Goal: Navigation & Orientation: Find specific page/section

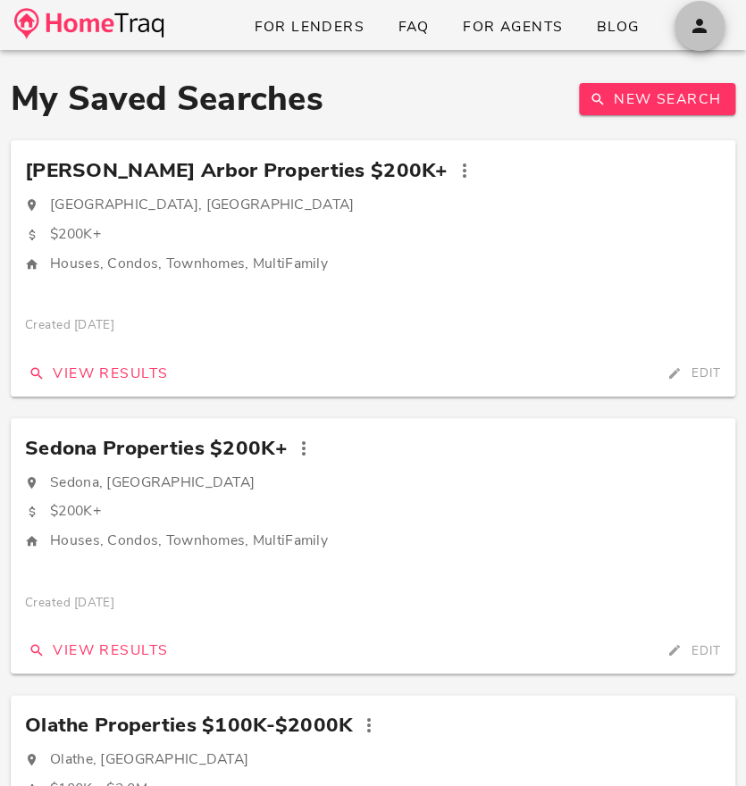
click at [703, 21] on icon "button" at bounding box center [699, 25] width 21 height 21
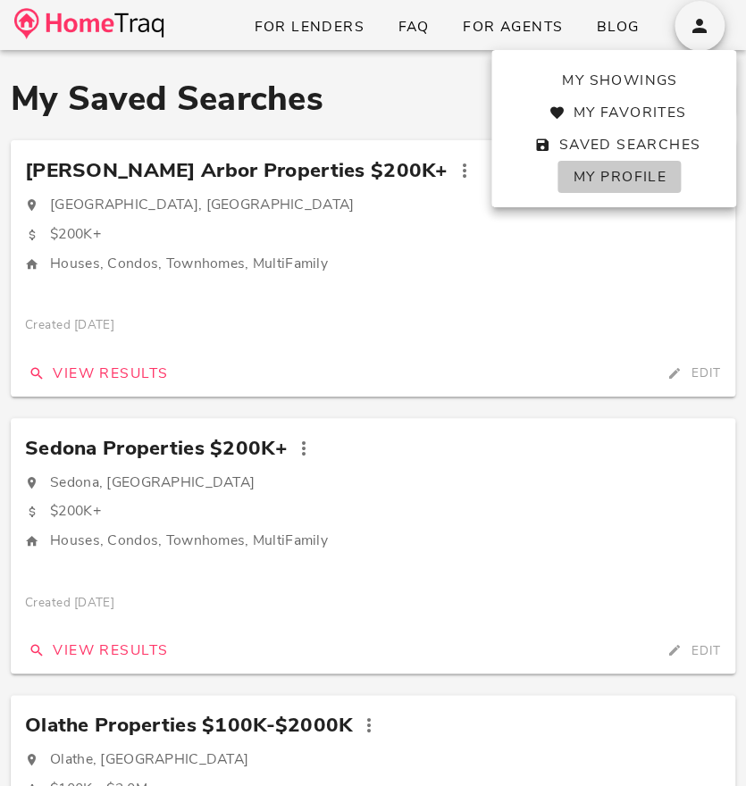
click at [606, 177] on span "My Profile" at bounding box center [619, 177] width 94 height 20
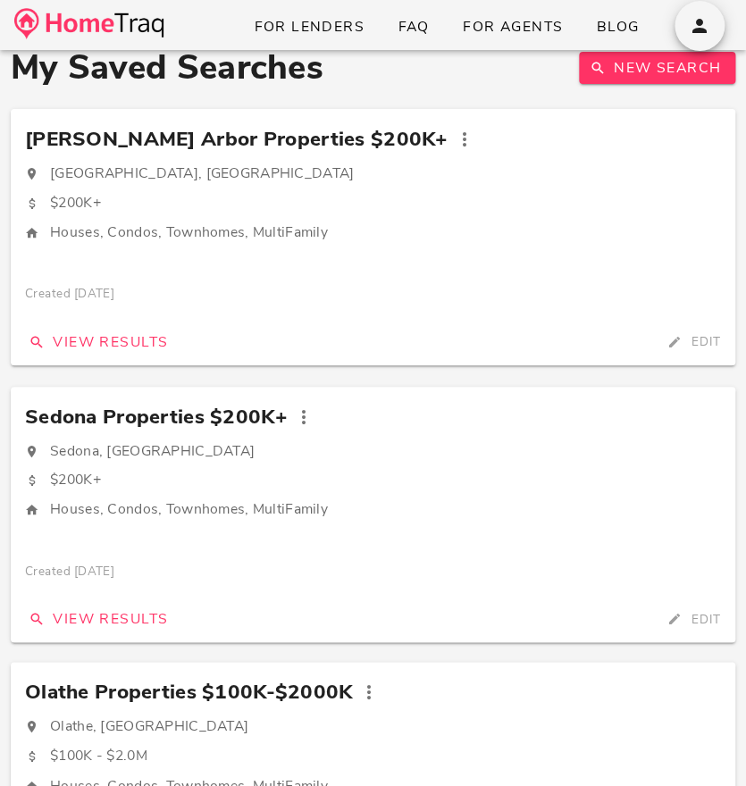
scroll to position [32, 0]
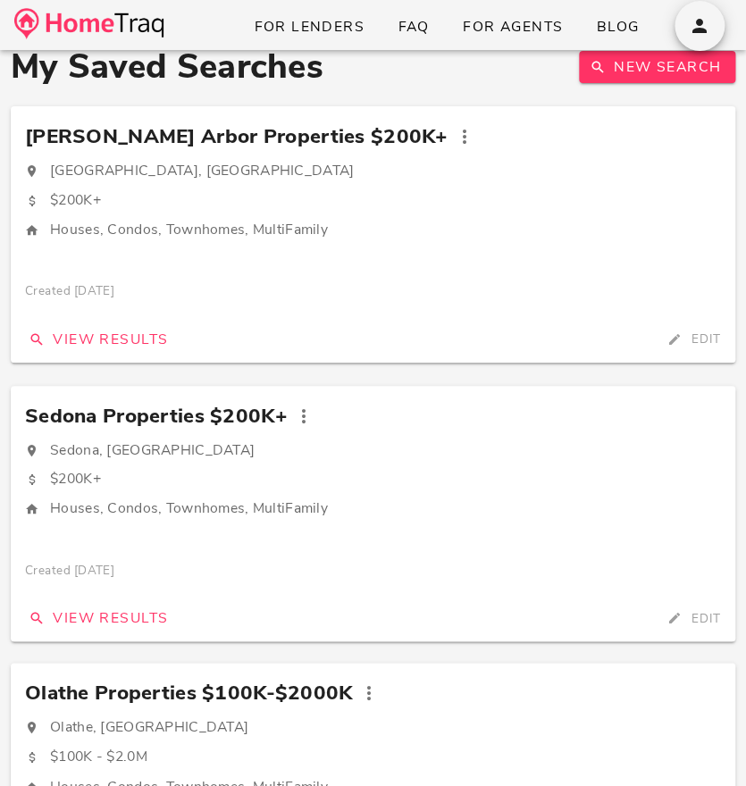
click at [253, 140] on span "[PERSON_NAME] Arbor Properties $200K+" at bounding box center [236, 137] width 422 height 32
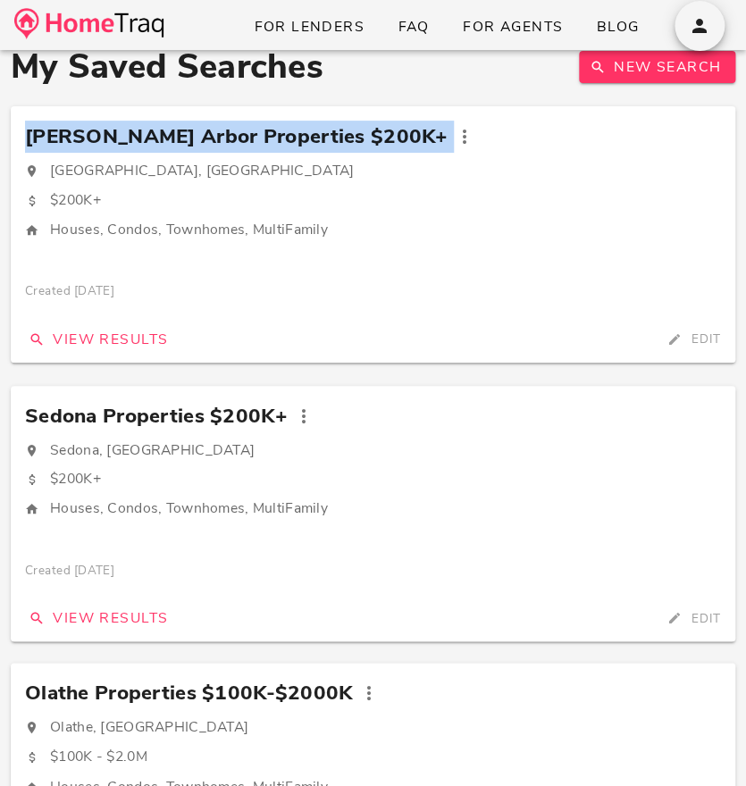
click at [253, 140] on span "[PERSON_NAME] Arbor Properties $200K+" at bounding box center [236, 137] width 422 height 32
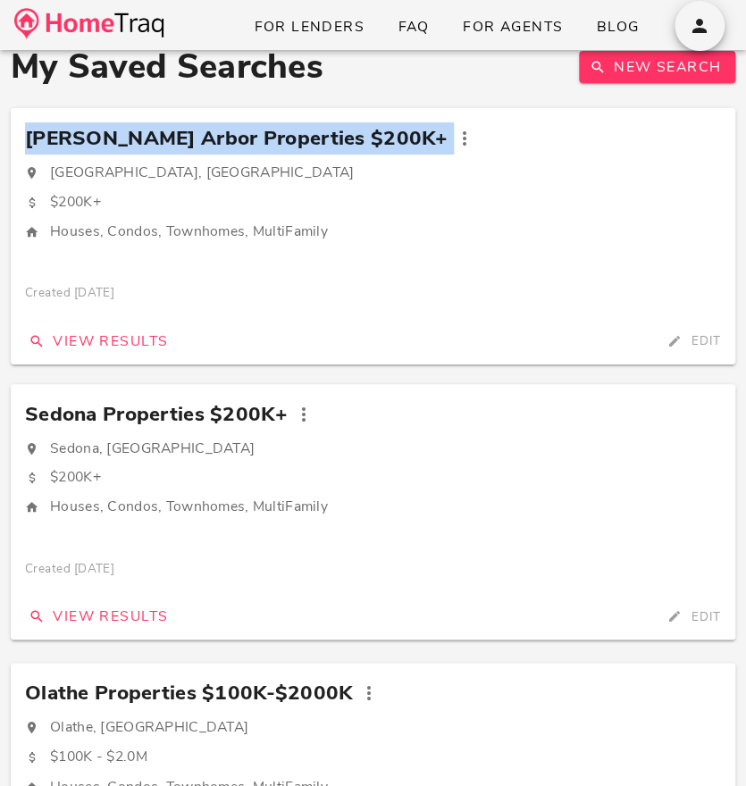
click at [139, 400] on span "Sedona Properties $200K+" at bounding box center [156, 414] width 263 height 32
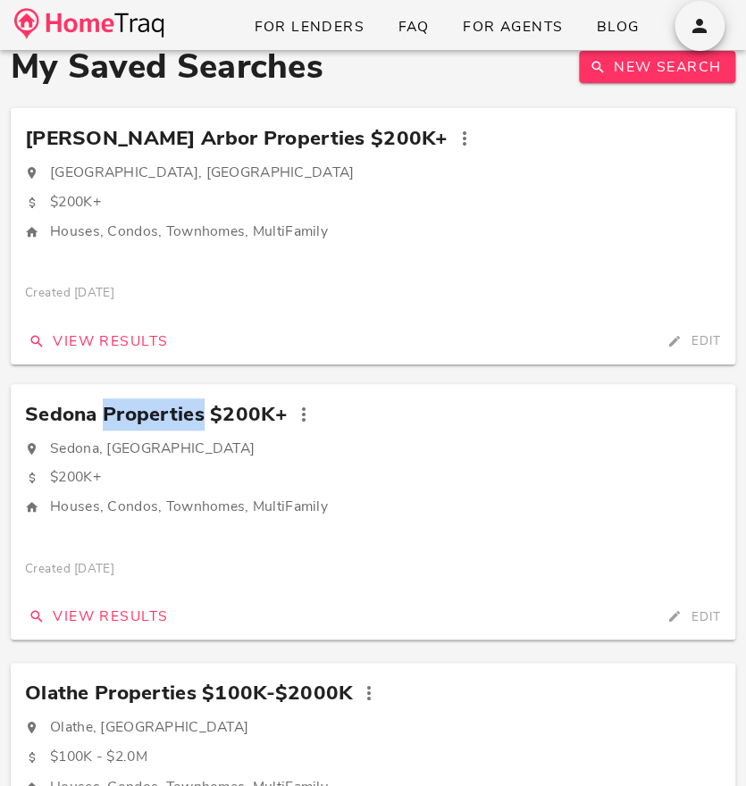
click at [139, 400] on span "Sedona Properties $200K+" at bounding box center [156, 414] width 263 height 32
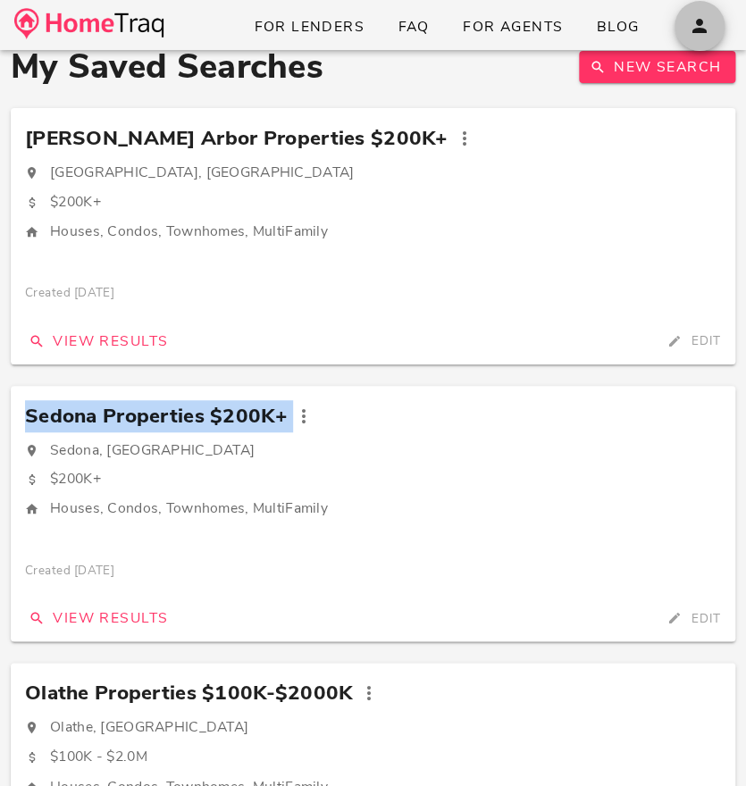
click at [697, 29] on icon "button" at bounding box center [699, 25] width 21 height 21
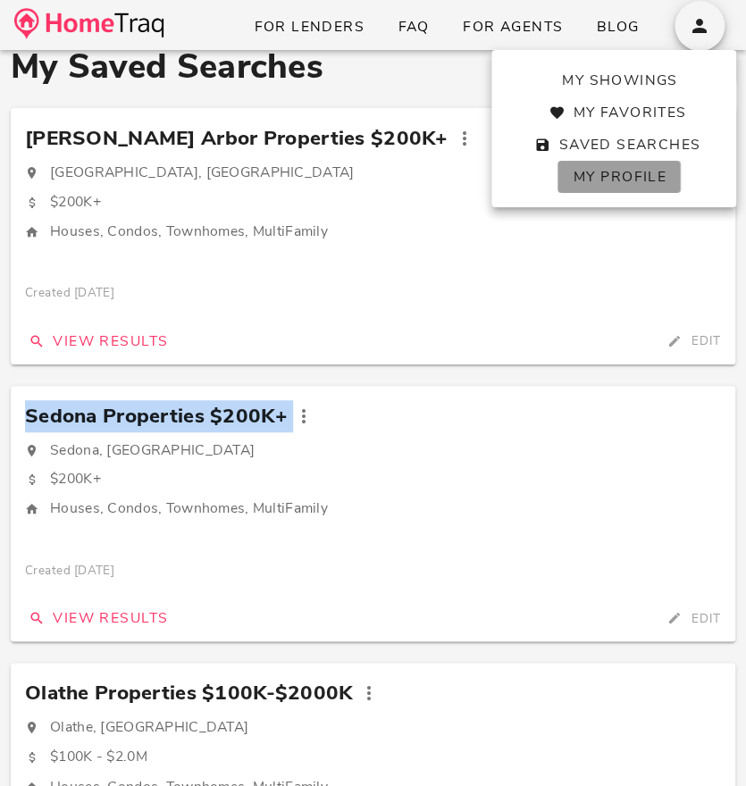
click at [615, 178] on span "My Profile" at bounding box center [619, 177] width 94 height 20
